Goal: Transaction & Acquisition: Purchase product/service

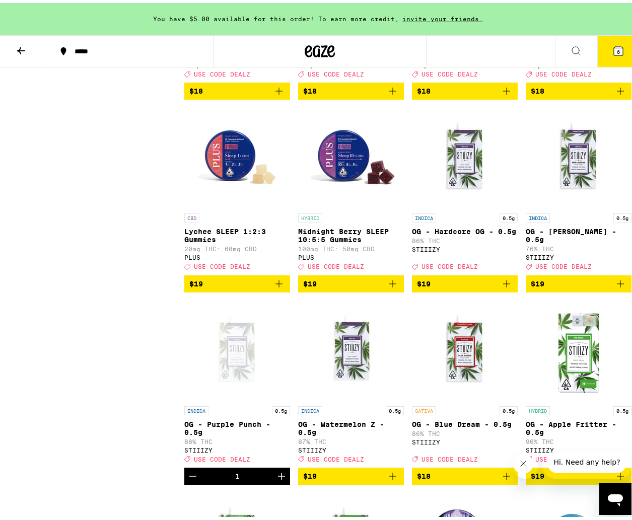
scroll to position [1808, 0]
